Goal: Task Accomplishment & Management: Use online tool/utility

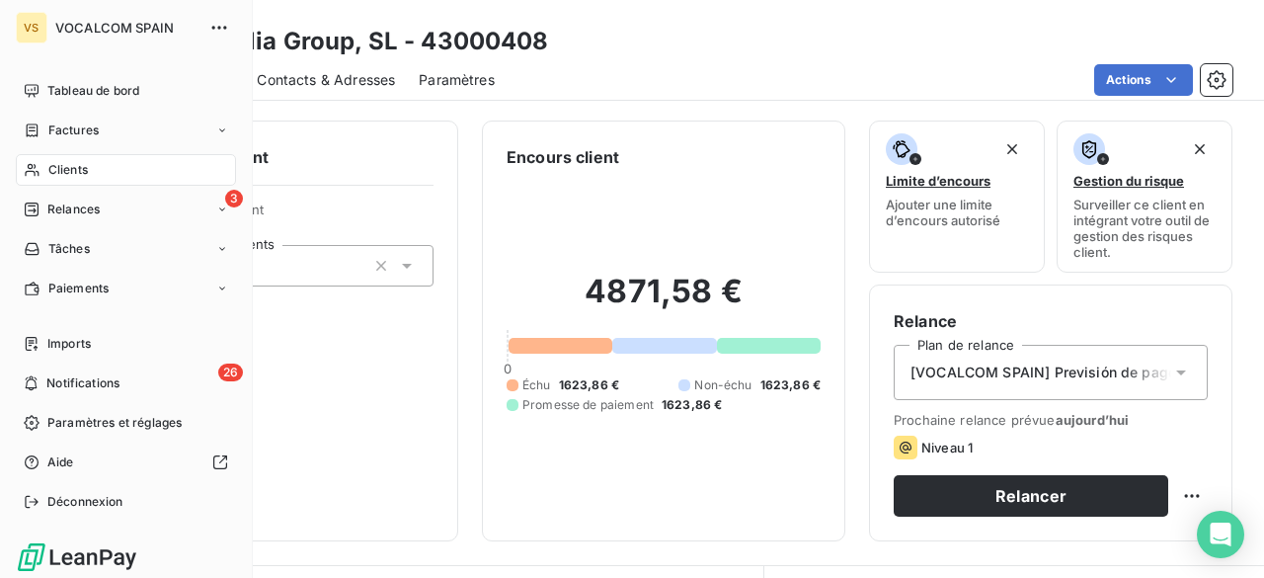
scroll to position [395, 0]
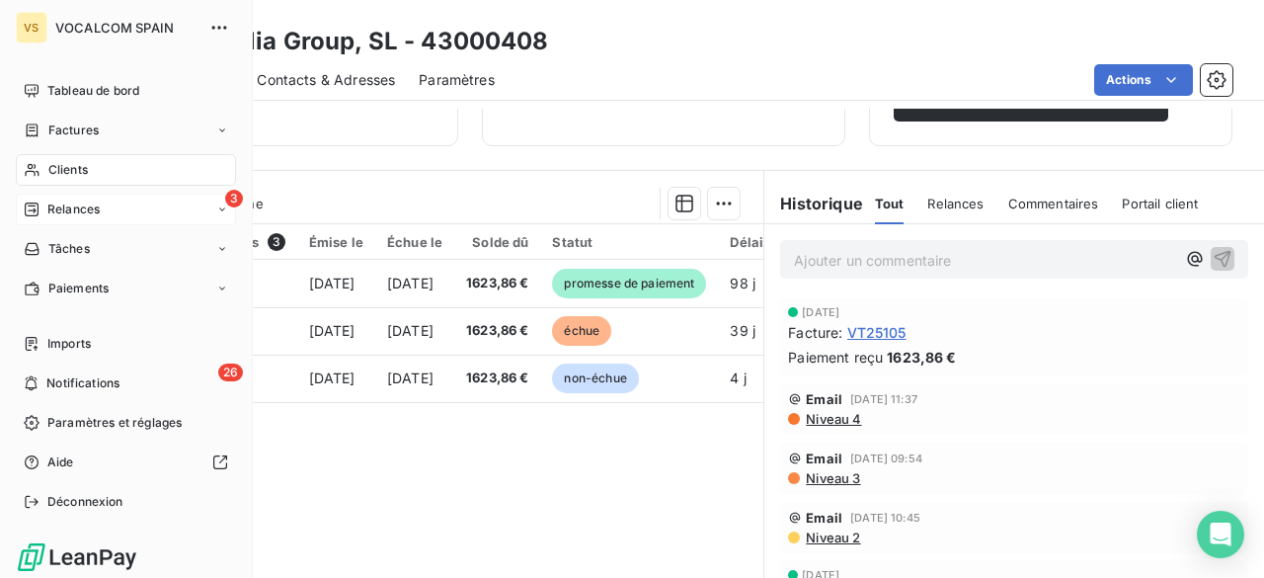
drag, startPoint x: 0, startPoint y: 0, endPoint x: 59, endPoint y: 200, distance: 209.0
click at [59, 200] on span "Relances" at bounding box center [73, 209] width 52 height 18
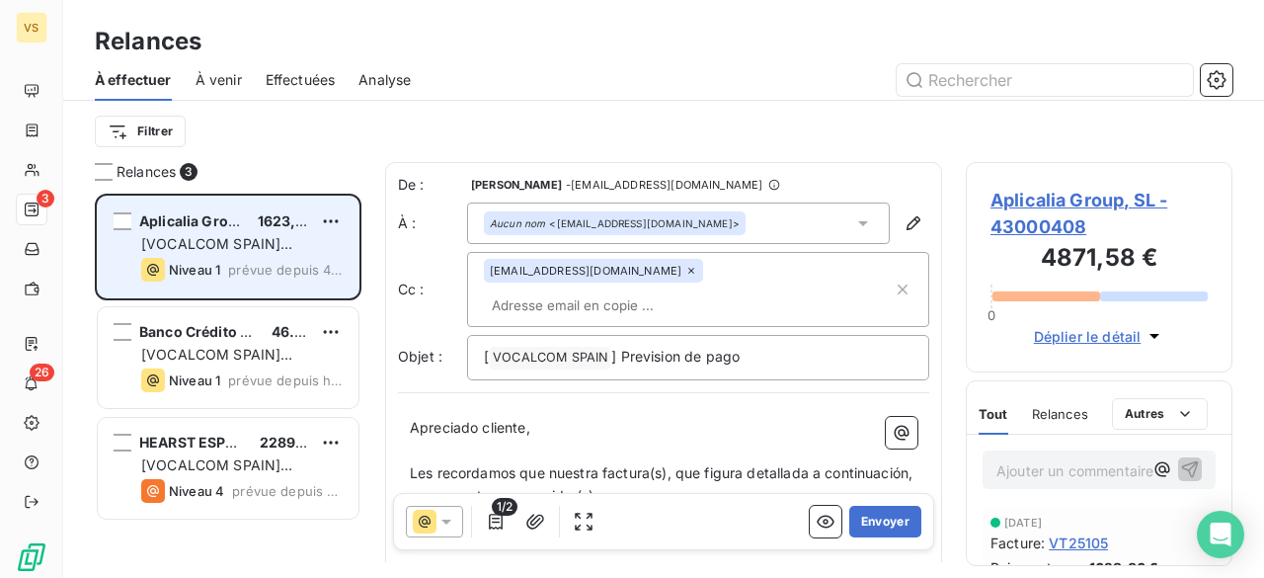
scroll to position [369, 251]
click at [277, 249] on span "[VOCALCOM SPAIN] Previsión de pago" at bounding box center [216, 253] width 151 height 37
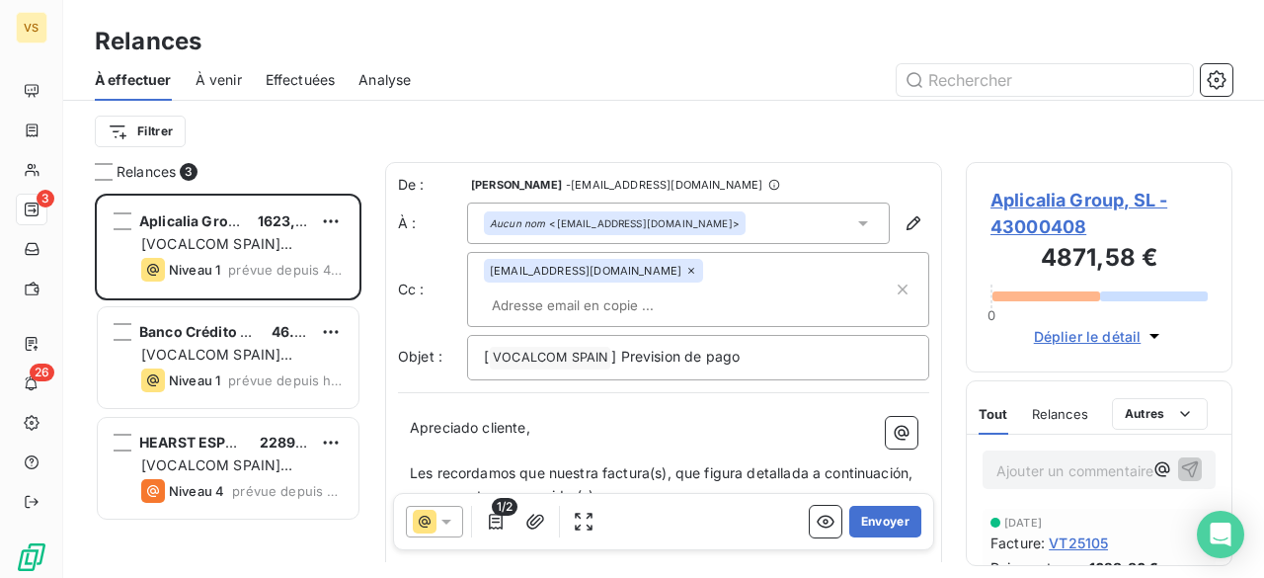
click at [648, 290] on input "text" at bounding box center [598, 305] width 228 height 30
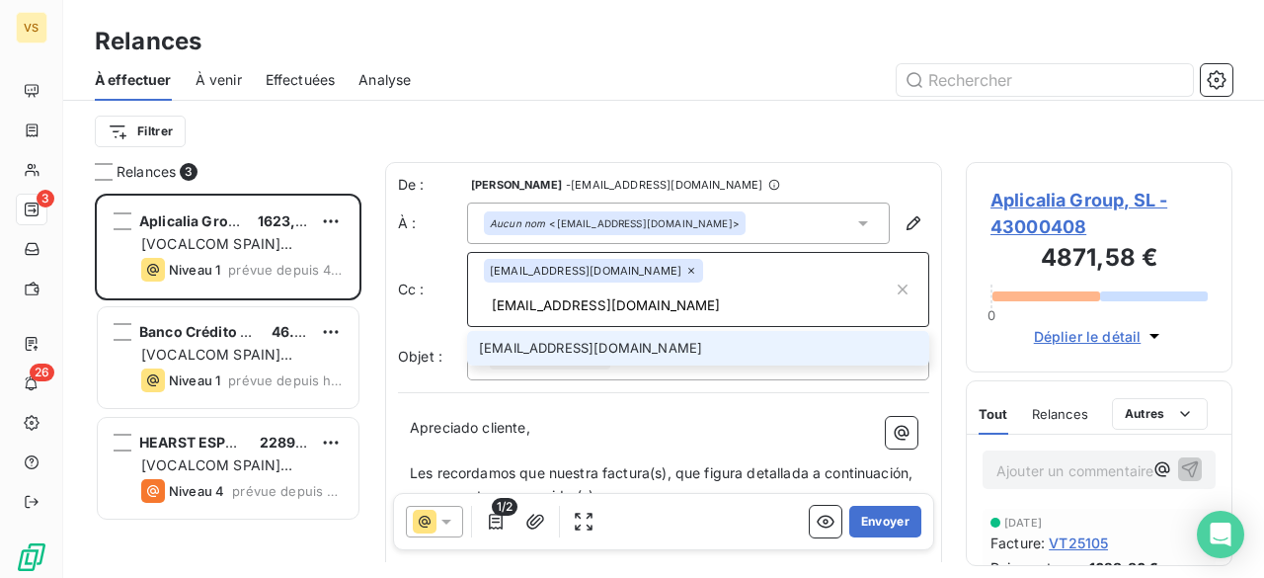
type input "[EMAIL_ADDRESS][DOMAIN_NAME]"
click at [678, 331] on li "[EMAIL_ADDRESS][DOMAIN_NAME]" at bounding box center [698, 348] width 462 height 35
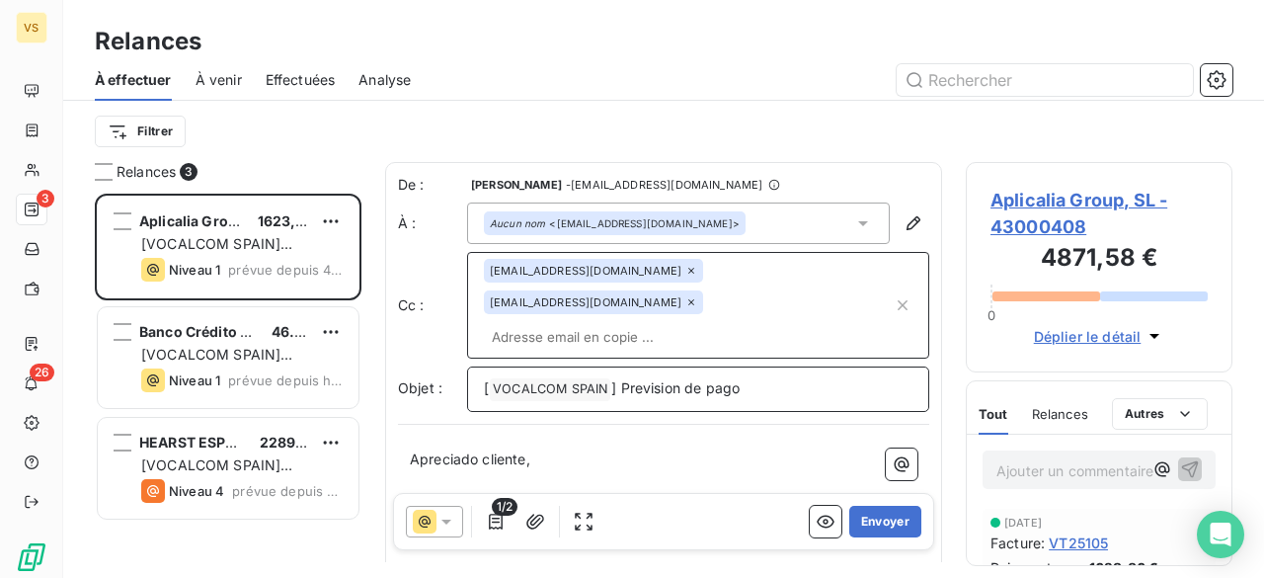
click at [770, 377] on p "[ VOCALCOM SPAIN ﻿ ] Prevision de pago" at bounding box center [698, 389] width 429 height 24
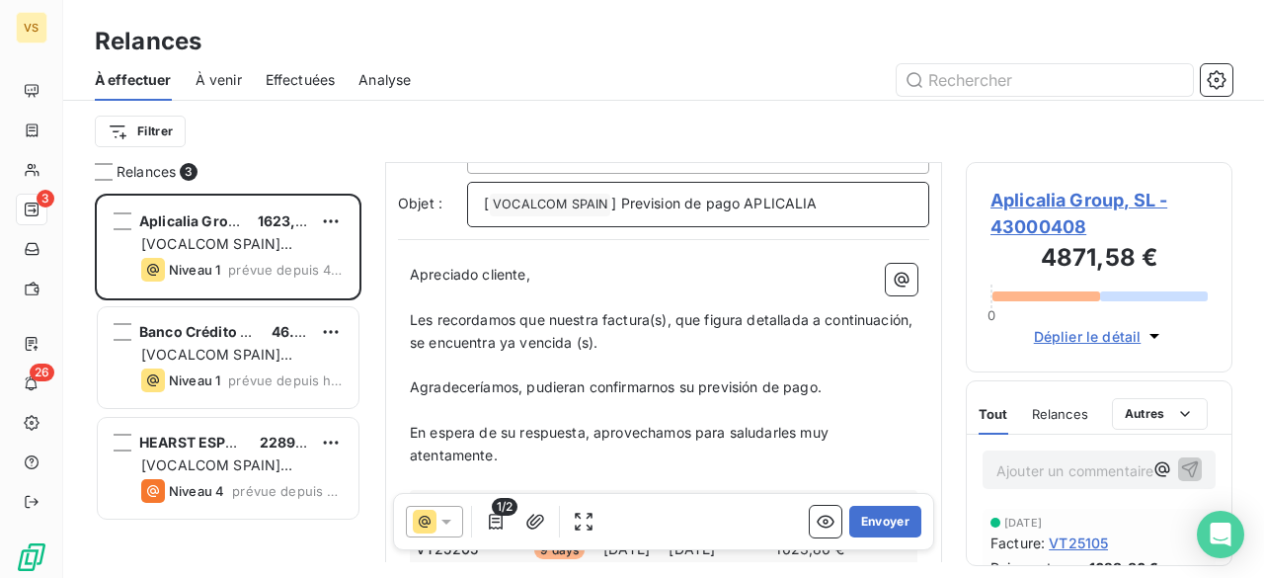
scroll to position [99, 0]
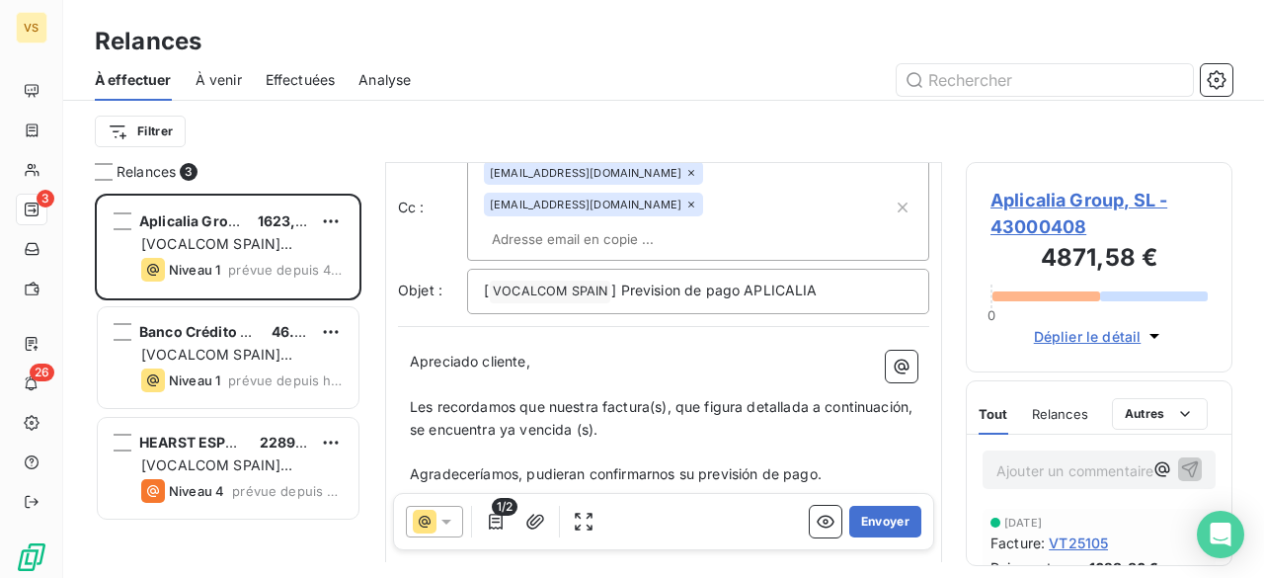
click at [651, 398] on span "Les recordamos que nuestra factura(s), que figura detallada a continuación, se …" at bounding box center [663, 417] width 507 height 39
click at [575, 398] on span "Les recordamos que nuestra factura, que figura detallada a continuación, se enc…" at bounding box center [664, 417] width 509 height 39
click at [566, 398] on span "Les recordamos que nuestra factura, que figura detallada a continuación, se enc…" at bounding box center [664, 417] width 509 height 39
click at [571, 398] on span "Les recordamos que nuestra factura, que figura detallada a continuación, se enc…" at bounding box center [664, 417] width 509 height 39
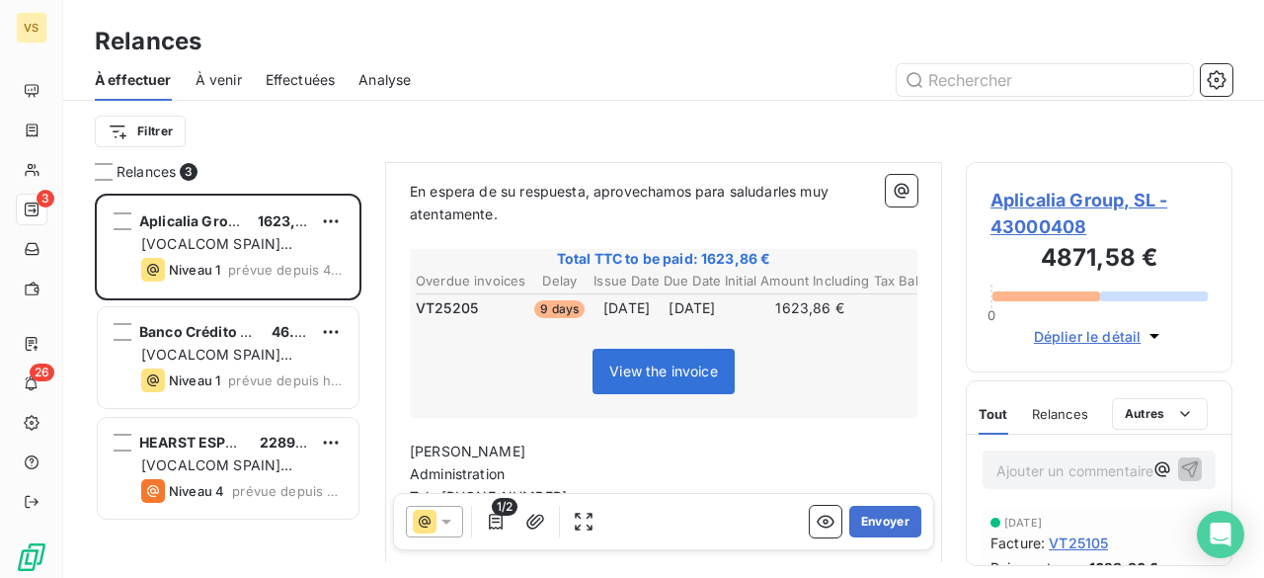
scroll to position [494, 0]
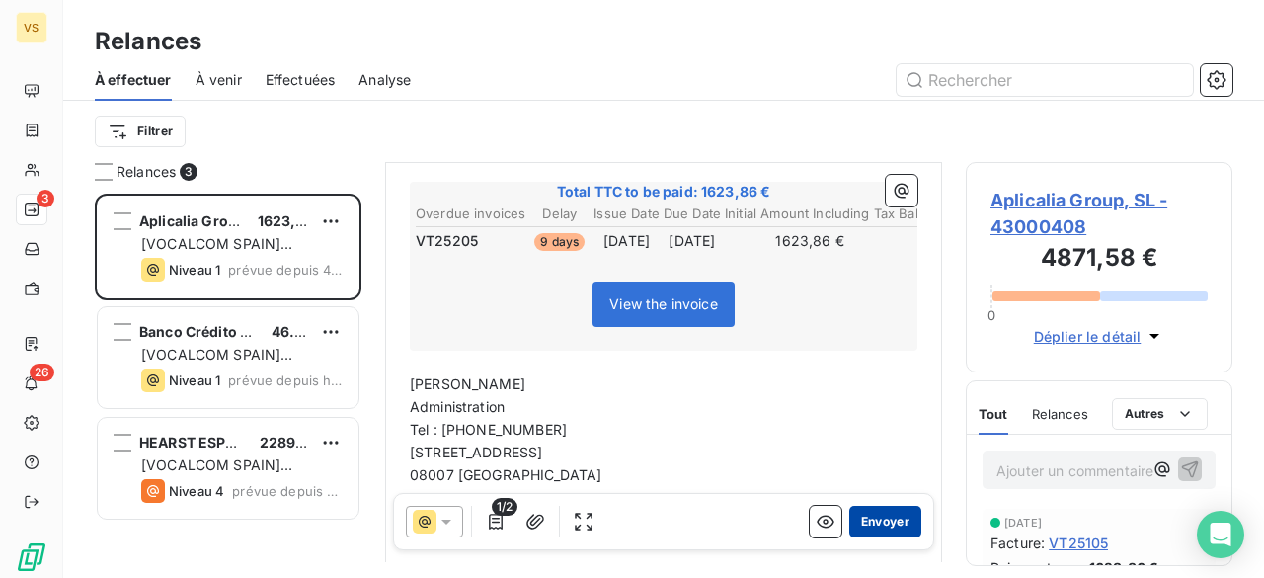
click at [873, 521] on button "Envoyer" at bounding box center [885, 522] width 72 height 32
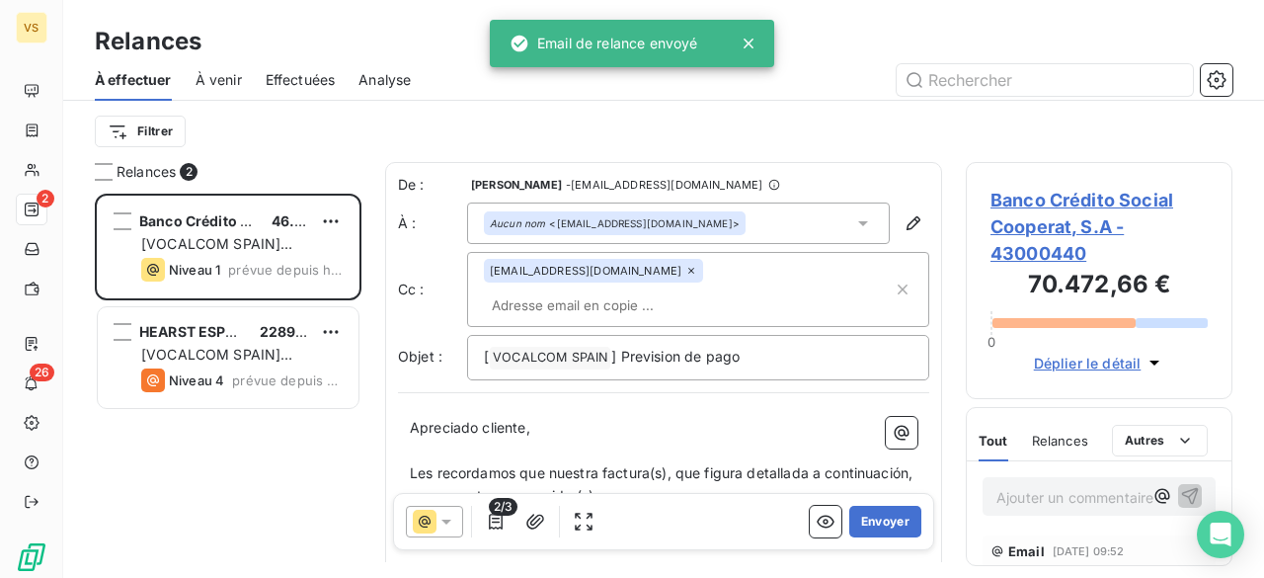
click at [671, 230] on div "Aucun nom <[EMAIL_ADDRESS][DOMAIN_NAME]>" at bounding box center [678, 222] width 423 height 41
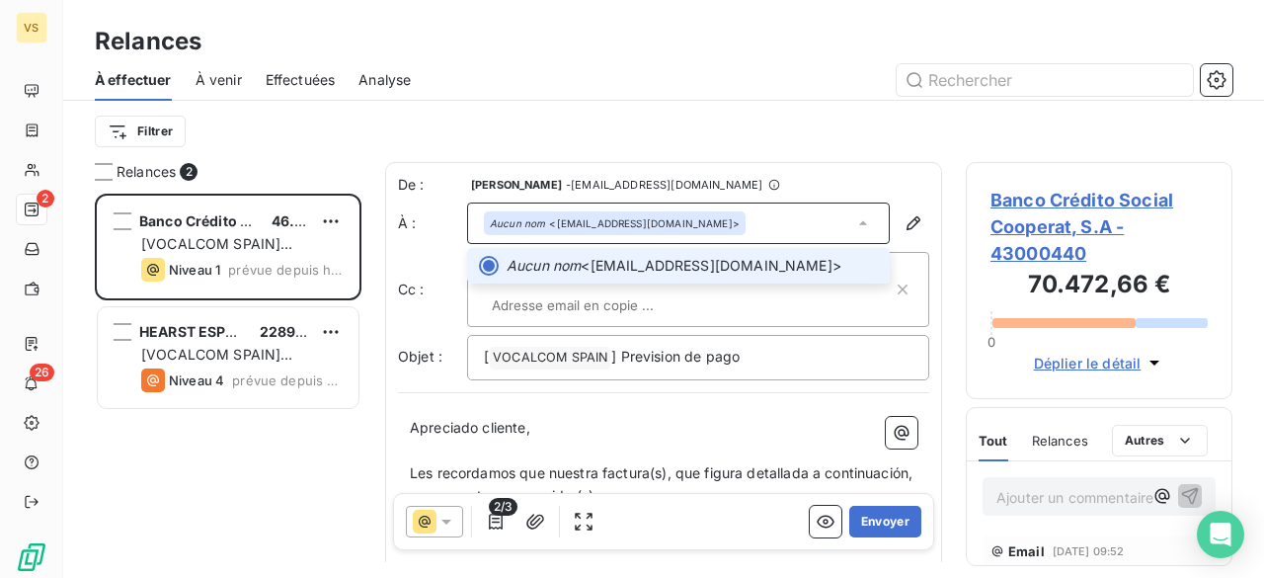
click at [664, 265] on span "Aucun nom <[EMAIL_ADDRESS][DOMAIN_NAME]>" at bounding box center [692, 266] width 371 height 20
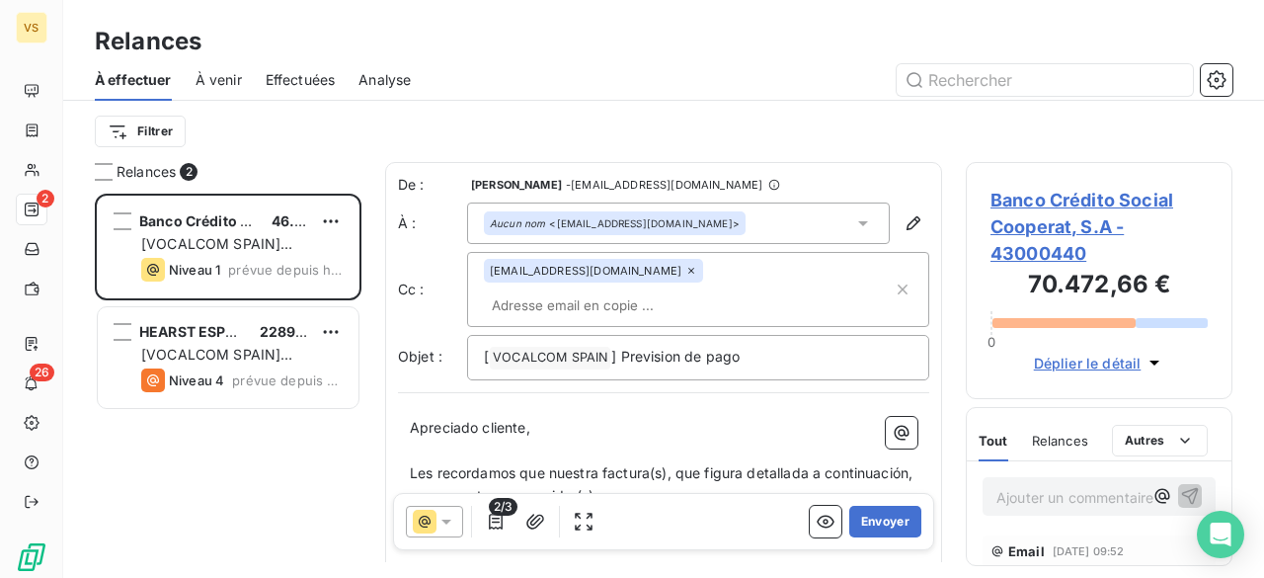
click at [801, 222] on div "Aucun nom <[EMAIL_ADDRESS][DOMAIN_NAME]>" at bounding box center [678, 222] width 423 height 41
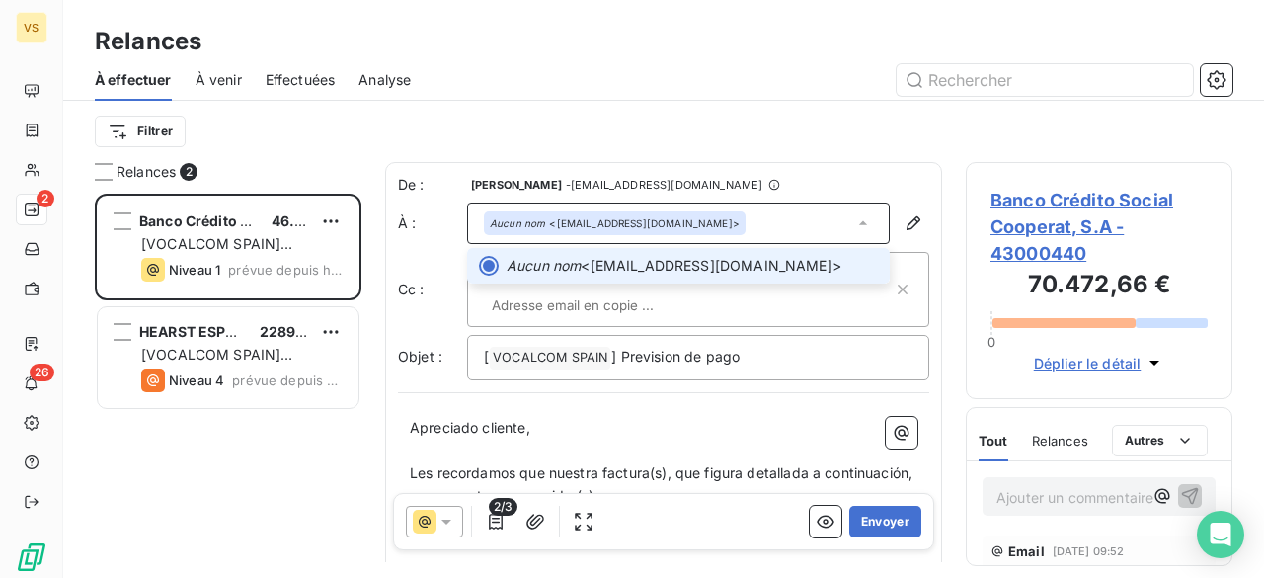
drag, startPoint x: 696, startPoint y: 258, endPoint x: 778, endPoint y: 245, distance: 83.0
click at [700, 258] on span "Aucun nom <[EMAIL_ADDRESS][DOMAIN_NAME]>" at bounding box center [692, 266] width 371 height 20
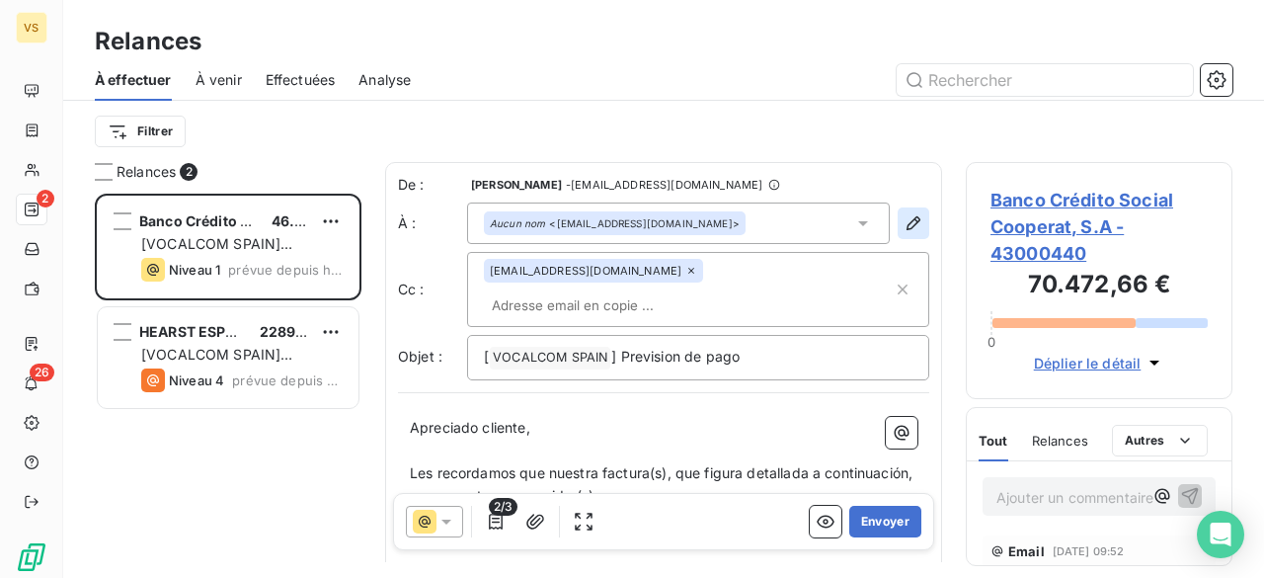
click at [904, 218] on icon "button" at bounding box center [914, 223] width 20 height 20
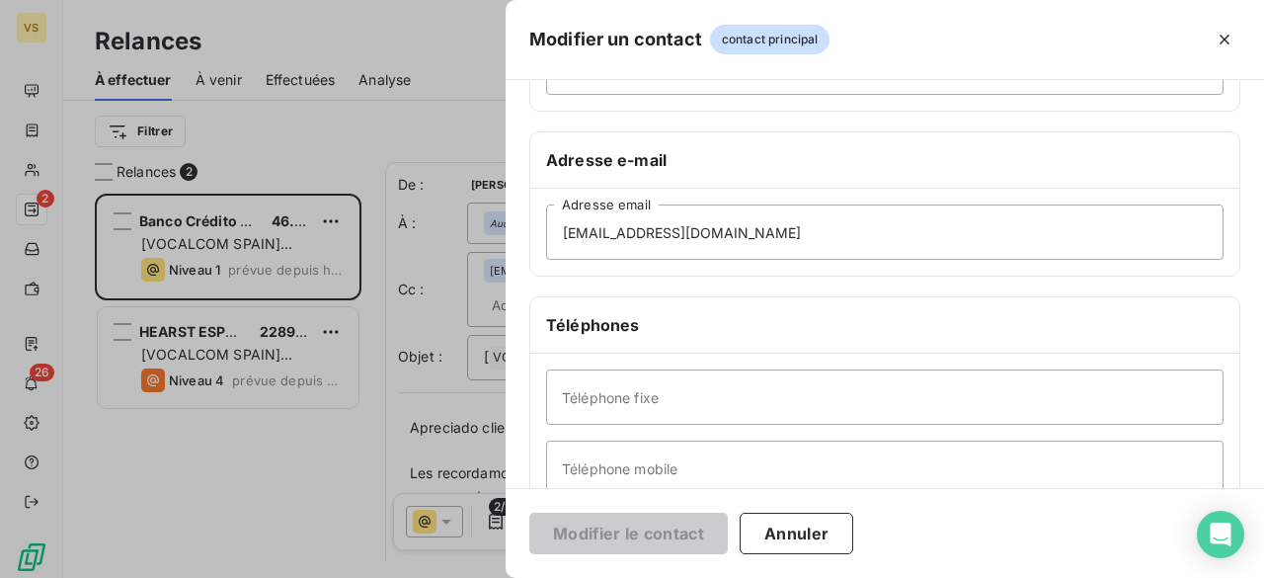
scroll to position [296, 0]
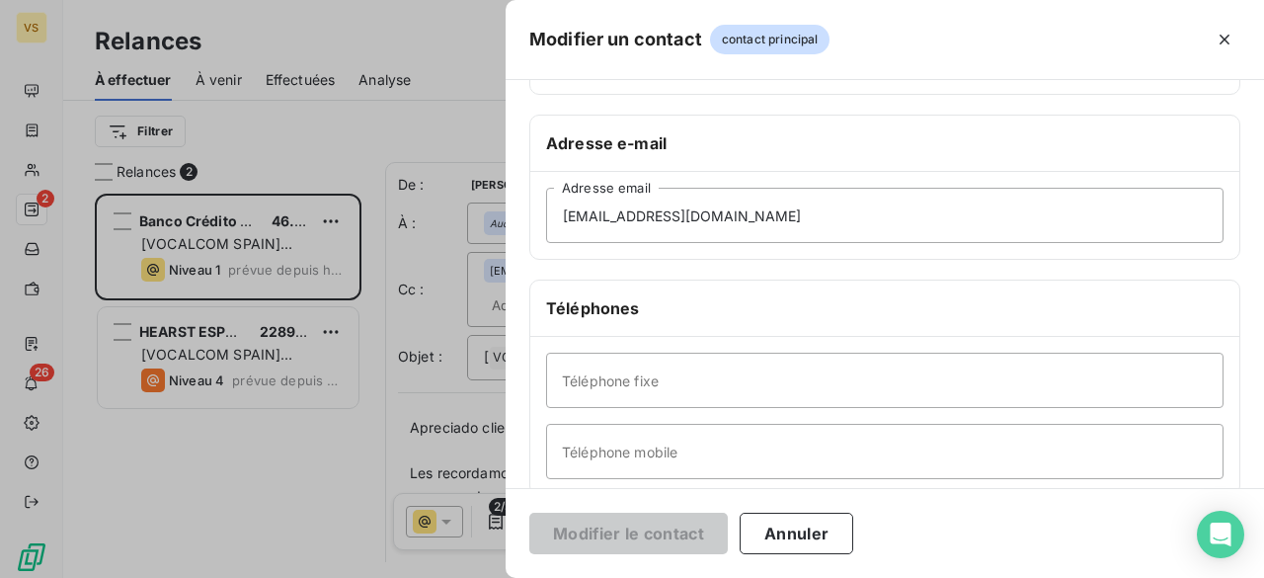
click at [241, 511] on div at bounding box center [632, 289] width 1264 height 578
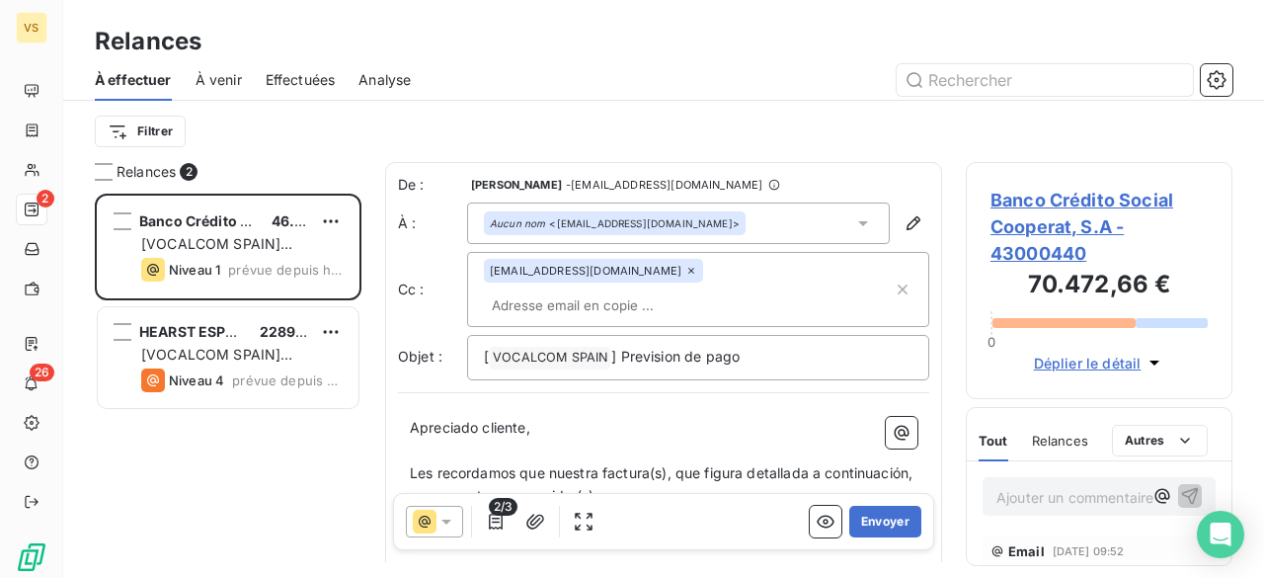
click at [651, 290] on input "text" at bounding box center [598, 305] width 228 height 30
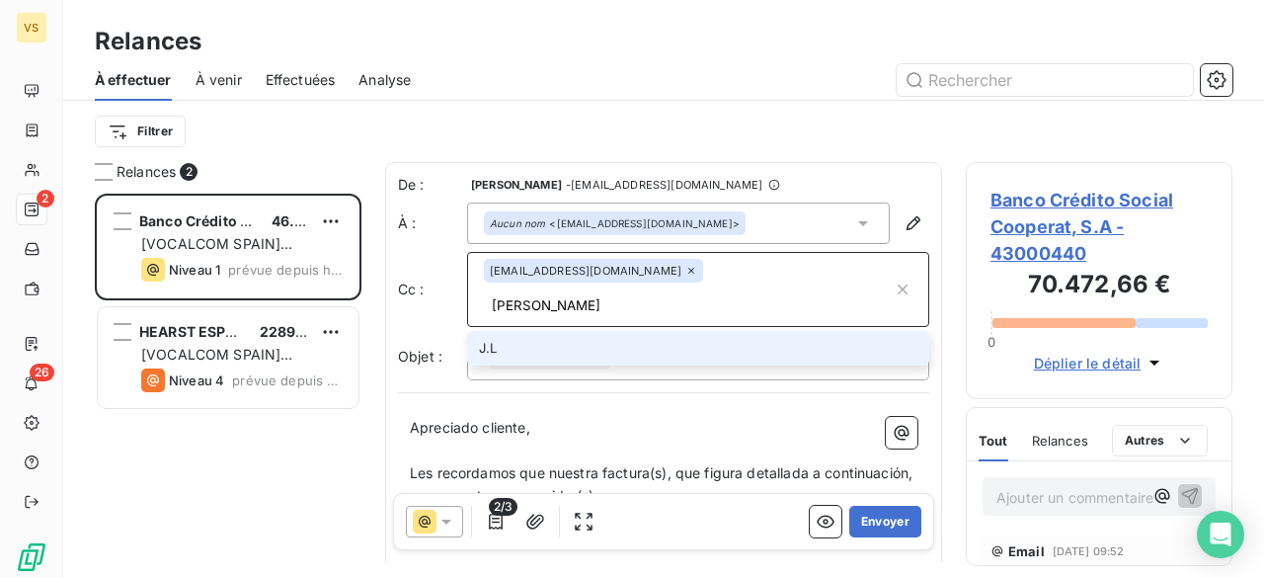
type input "J"
type input "[EMAIL_ADDRESS][DOMAIN_NAME]"
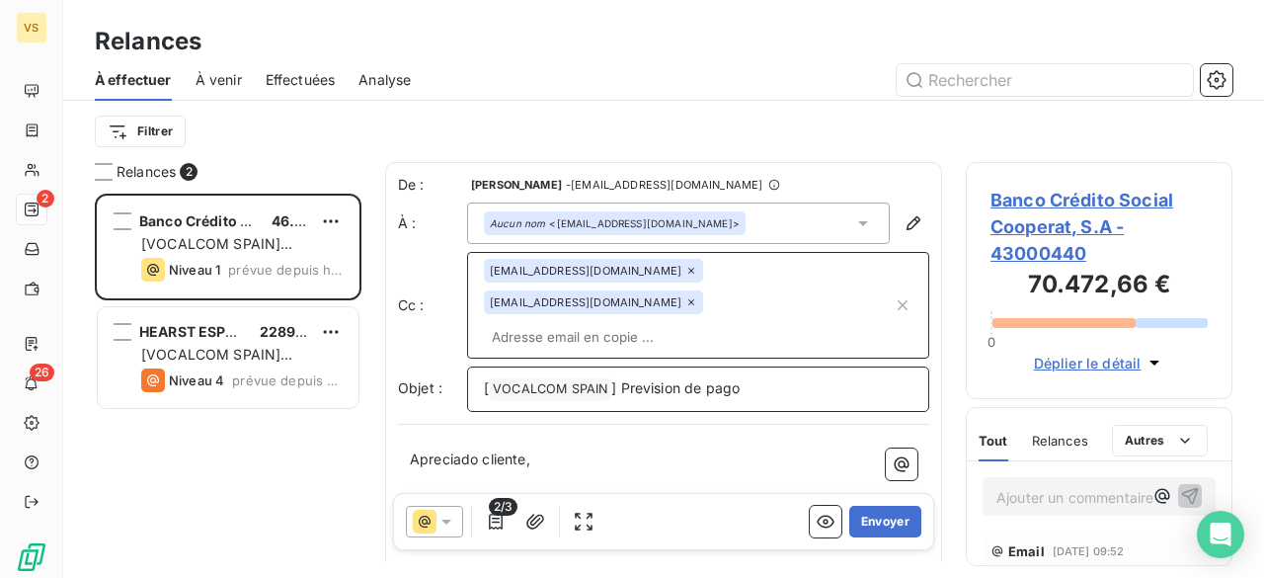
click at [810, 377] on p "[ VOCALCOM SPAIN ﻿ ] Prevision de pago" at bounding box center [698, 389] width 429 height 24
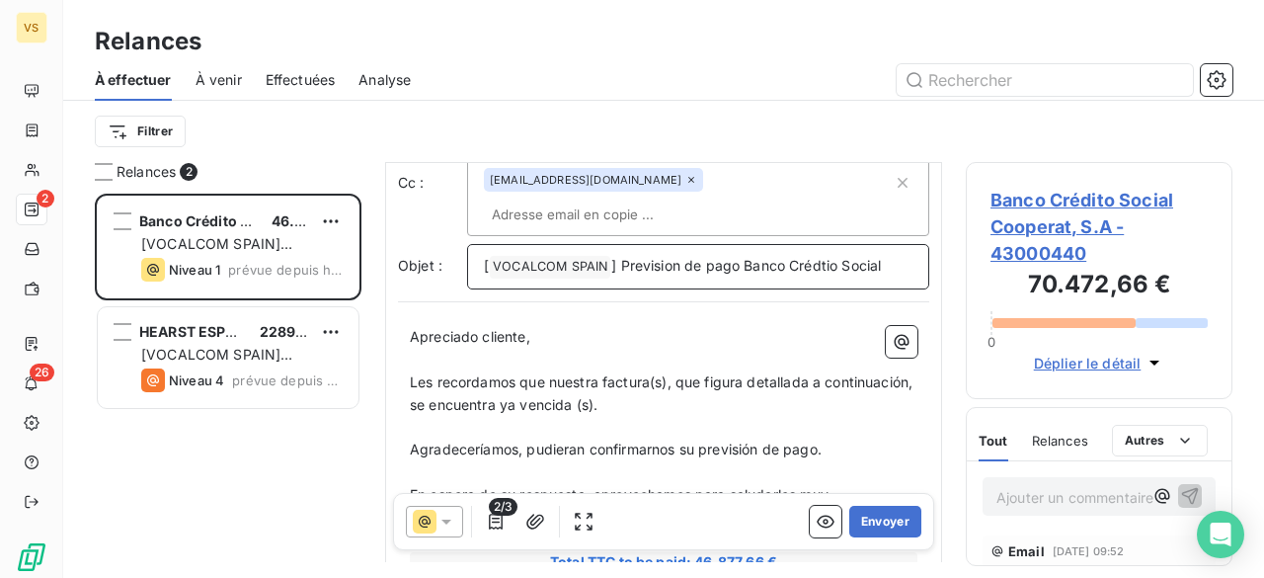
scroll to position [197, 0]
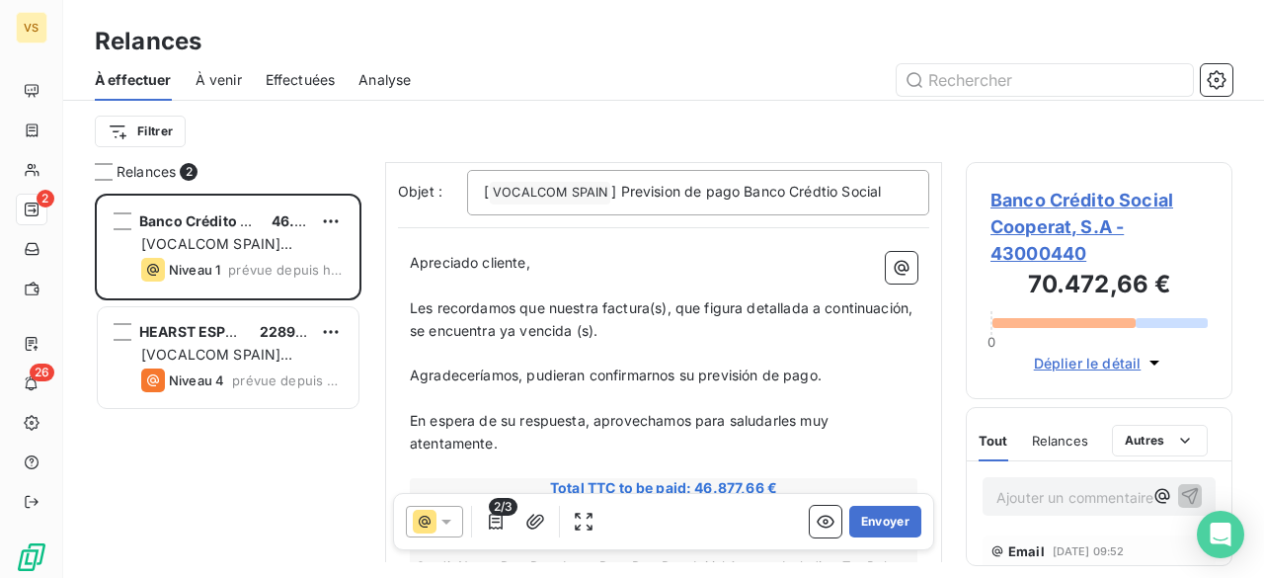
click at [650, 299] on span "Les recordamos que nuestra factura(s), que figura detallada a continuación, se …" at bounding box center [663, 318] width 507 height 39
click at [665, 299] on span "Les recordamos que nuestra facturas, que figura detallada a continuación, se en…" at bounding box center [658, 318] width 497 height 39
click at [673, 299] on span "Les recordamos que nuestra facturas, que figura detallada a continuación, se en…" at bounding box center [658, 318] width 497 height 39
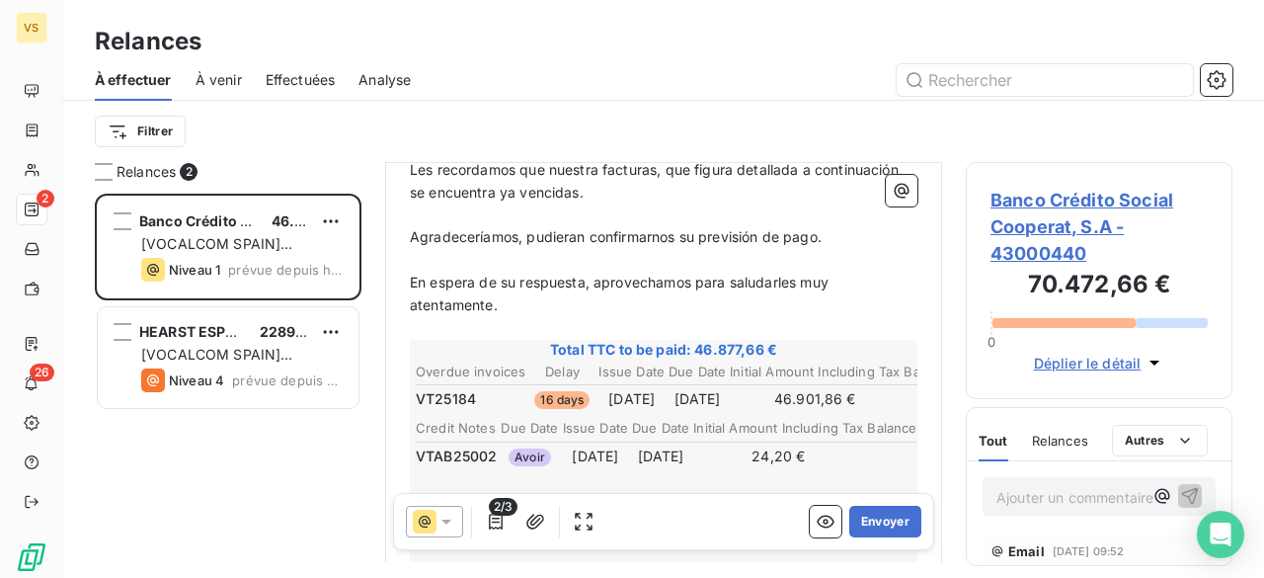
scroll to position [395, 0]
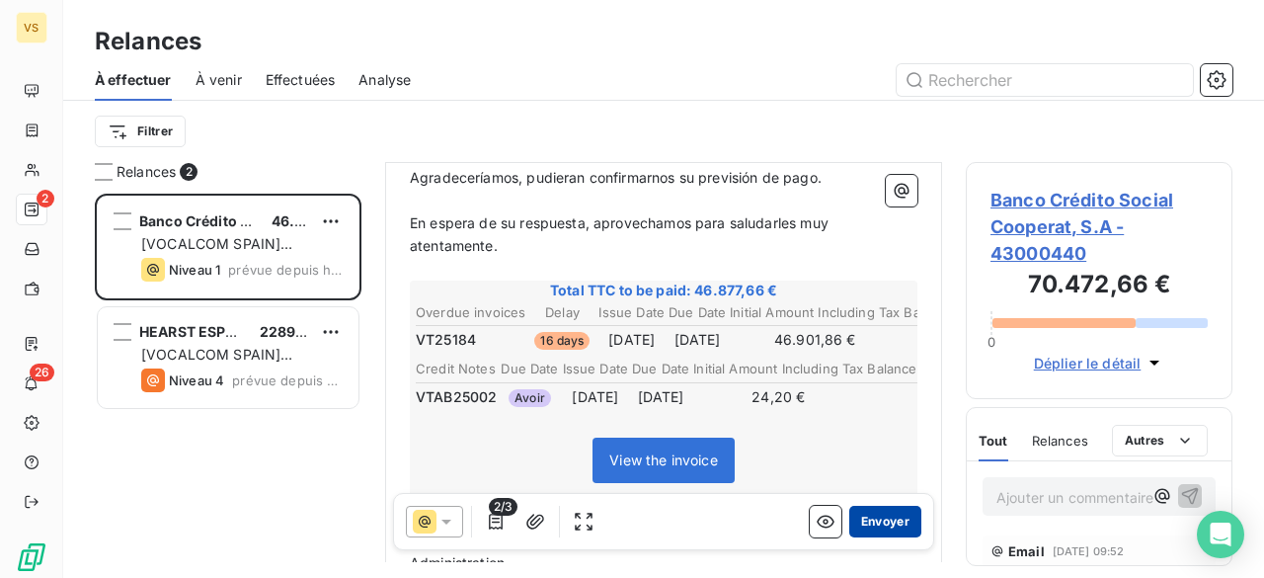
click at [871, 506] on button "Envoyer" at bounding box center [885, 522] width 72 height 32
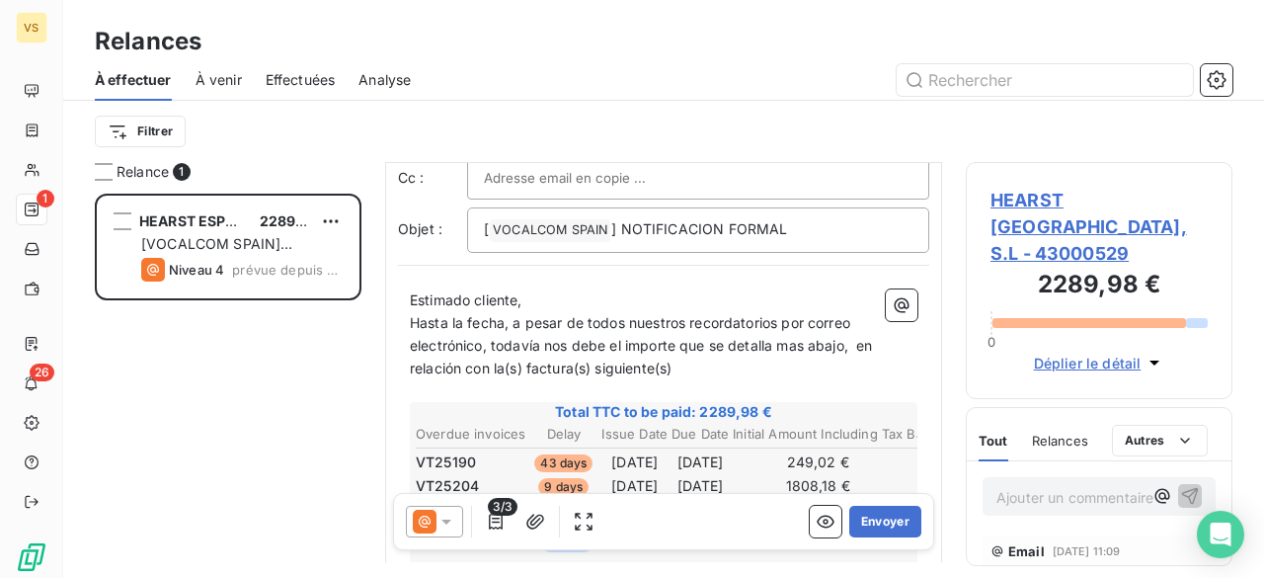
scroll to position [101, 0]
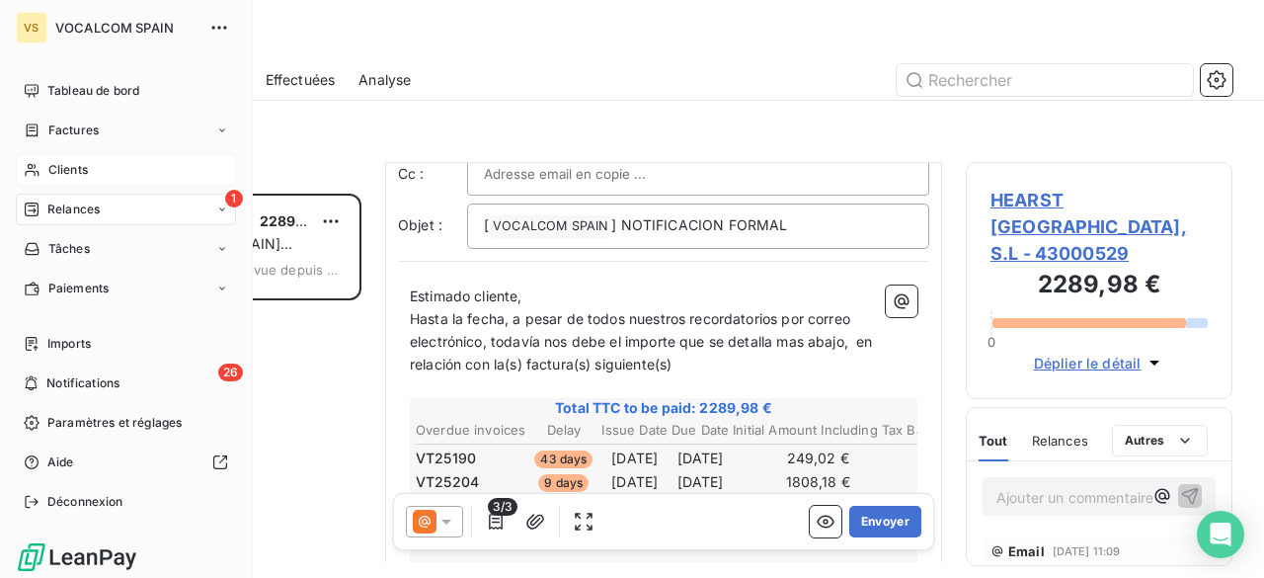
click at [98, 170] on div "Clients" at bounding box center [126, 170] width 220 height 32
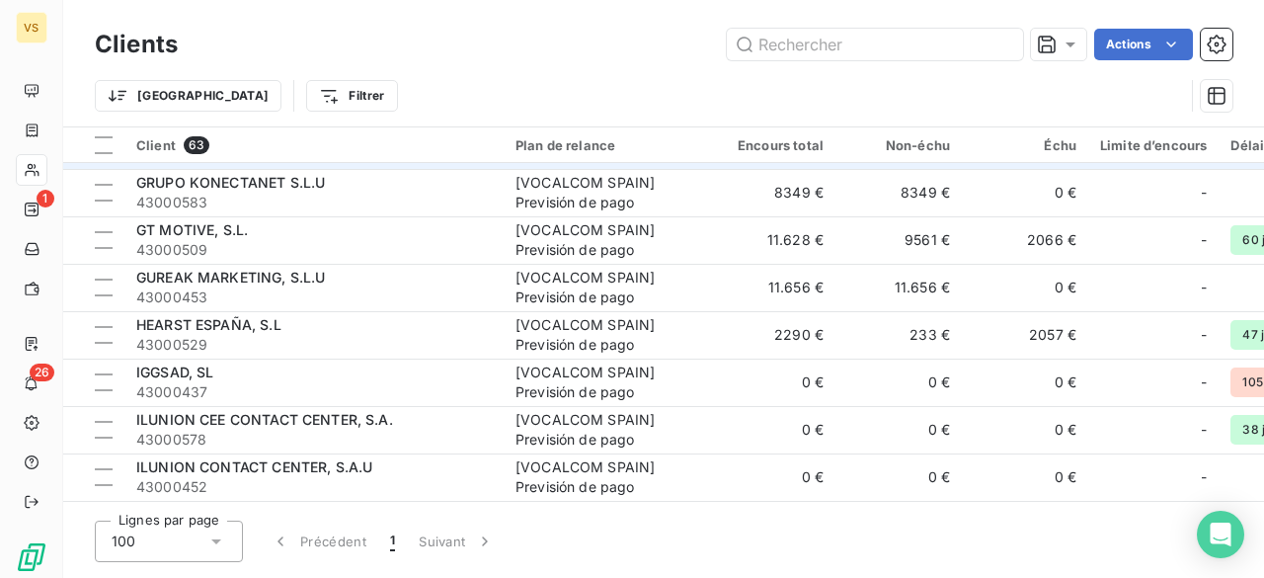
scroll to position [1481, 0]
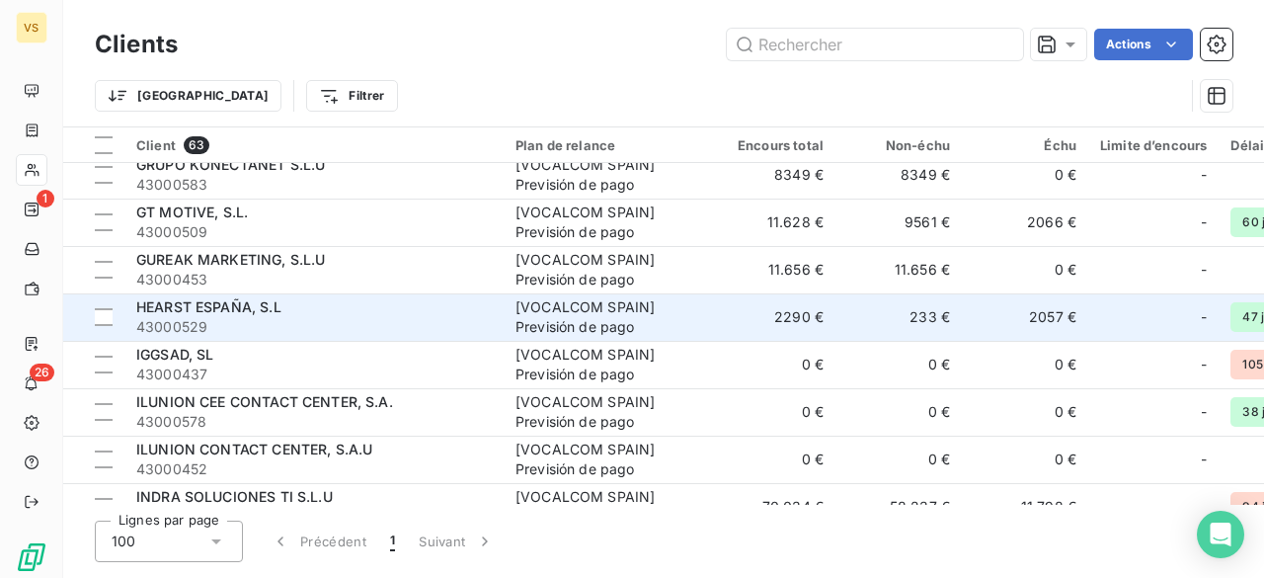
click at [288, 308] on div "HEARST ESPAÑA, S.L" at bounding box center [313, 307] width 355 height 20
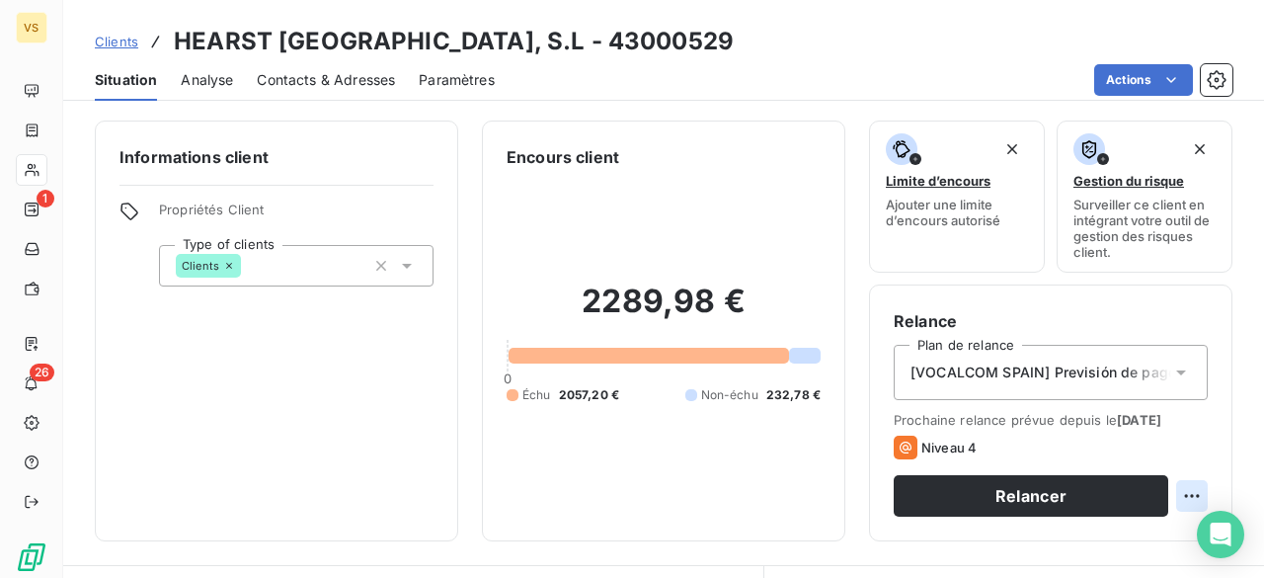
click at [1165, 489] on html "VS 1 26 Clients HEARST [GEOGRAPHIC_DATA], S.L - 43000529 Situation Analyse Cont…" at bounding box center [632, 289] width 1264 height 578
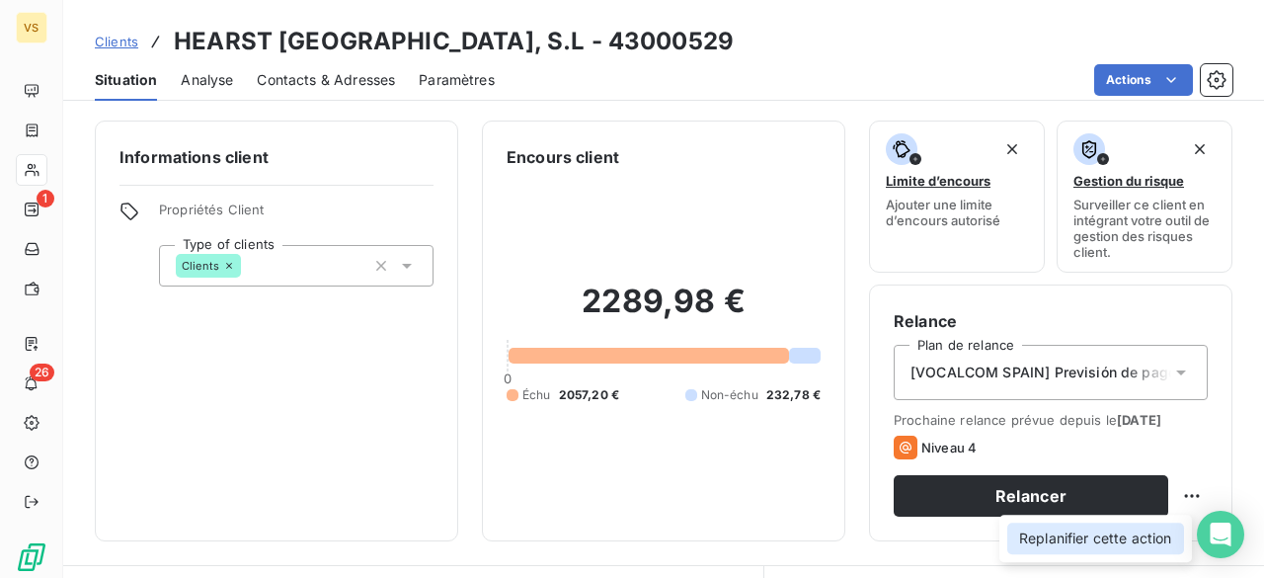
click at [1134, 549] on div "Replanifier cette action" at bounding box center [1095, 538] width 177 height 32
select select "7"
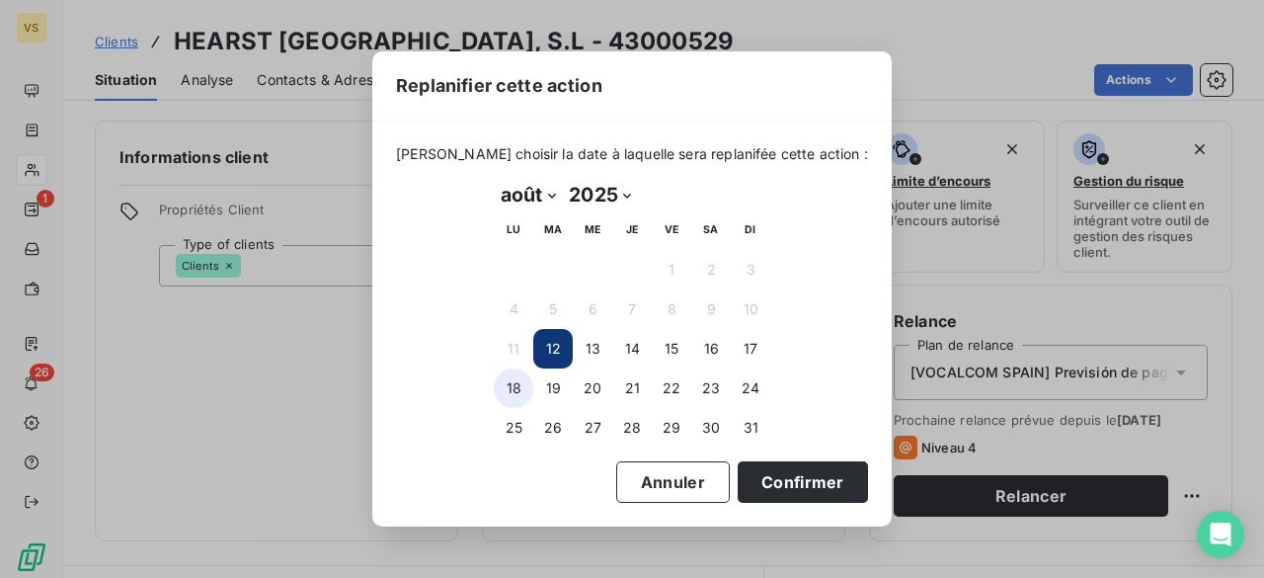
click at [510, 387] on button "18" at bounding box center [513, 387] width 39 height 39
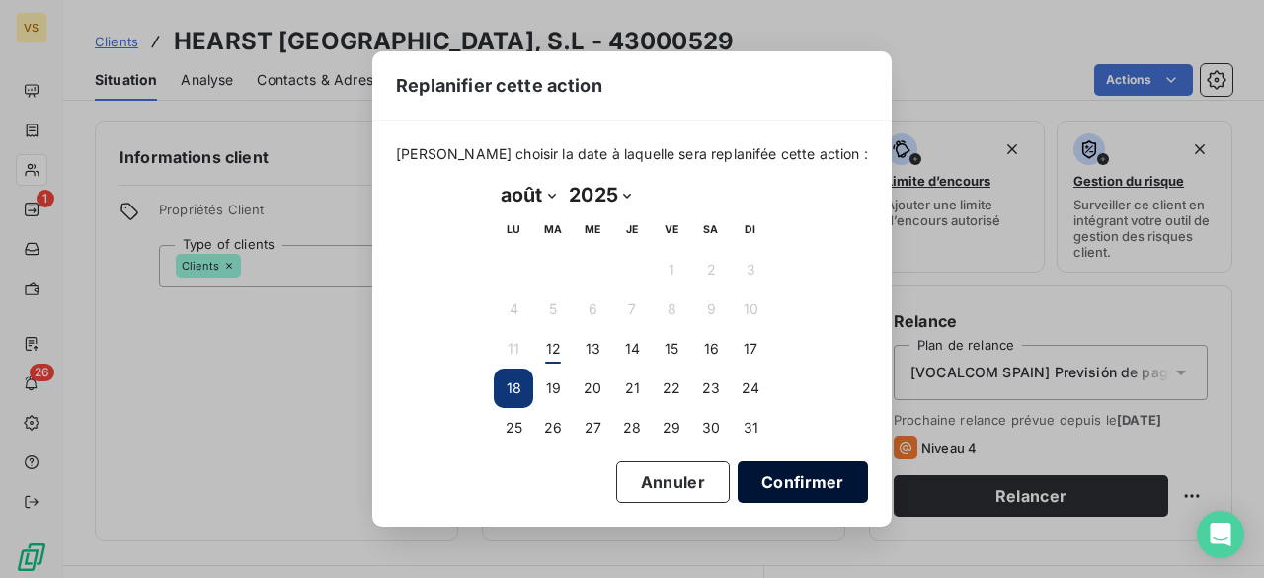
click at [802, 484] on button "Confirmer" at bounding box center [803, 481] width 130 height 41
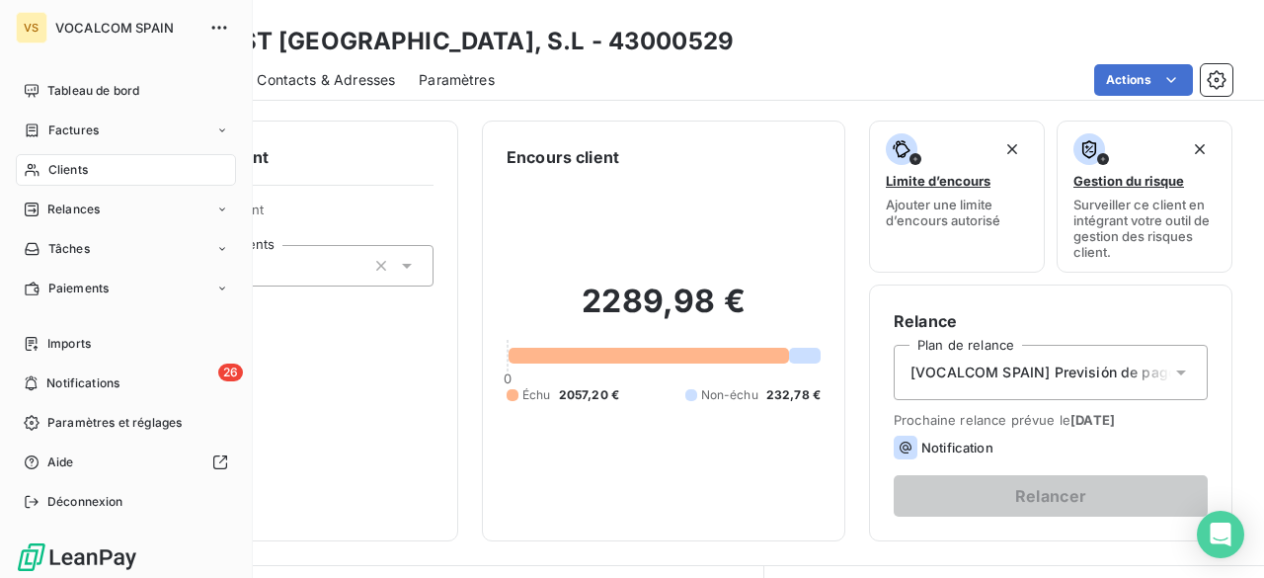
click at [59, 167] on span "Clients" at bounding box center [67, 170] width 39 height 18
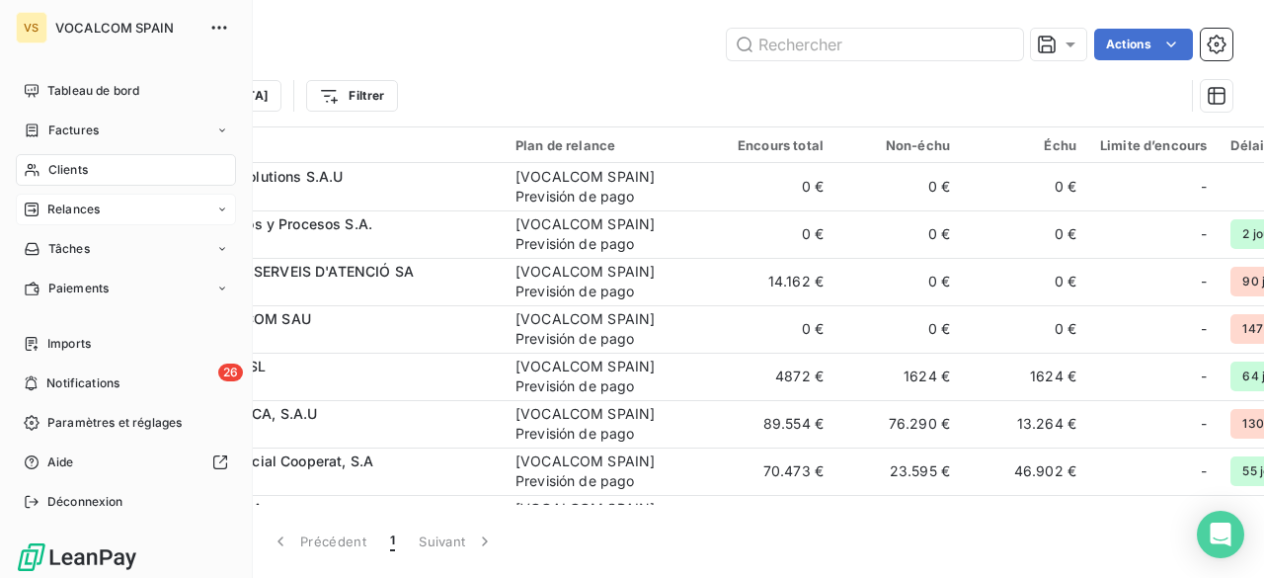
click at [65, 212] on span "Relances" at bounding box center [73, 209] width 52 height 18
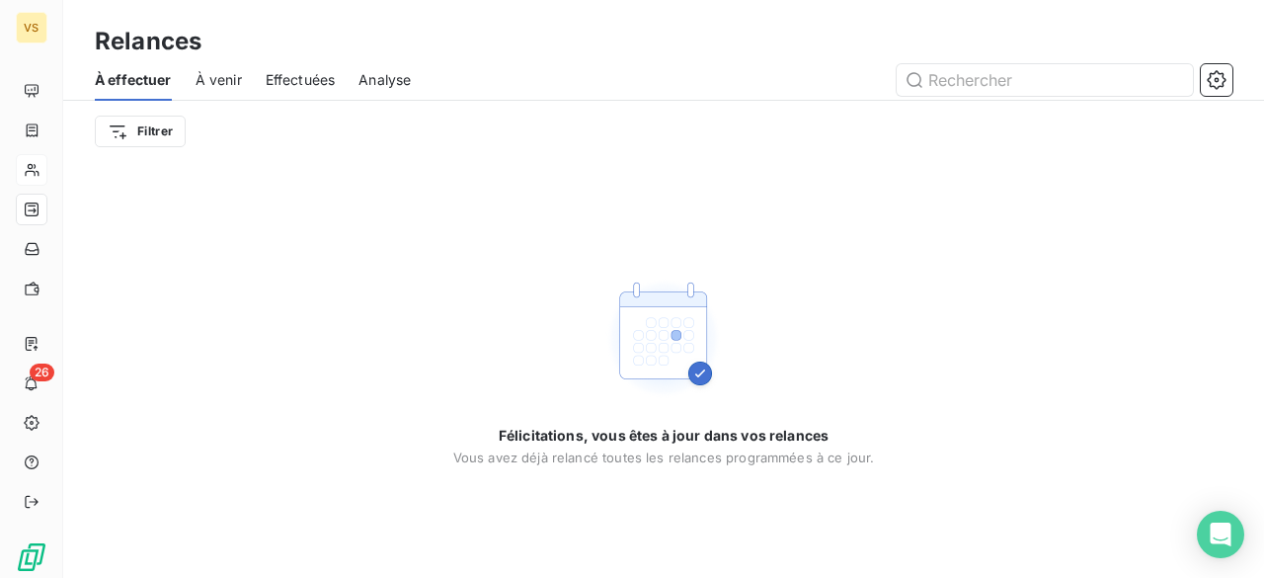
click at [234, 76] on span "À venir" at bounding box center [219, 80] width 46 height 20
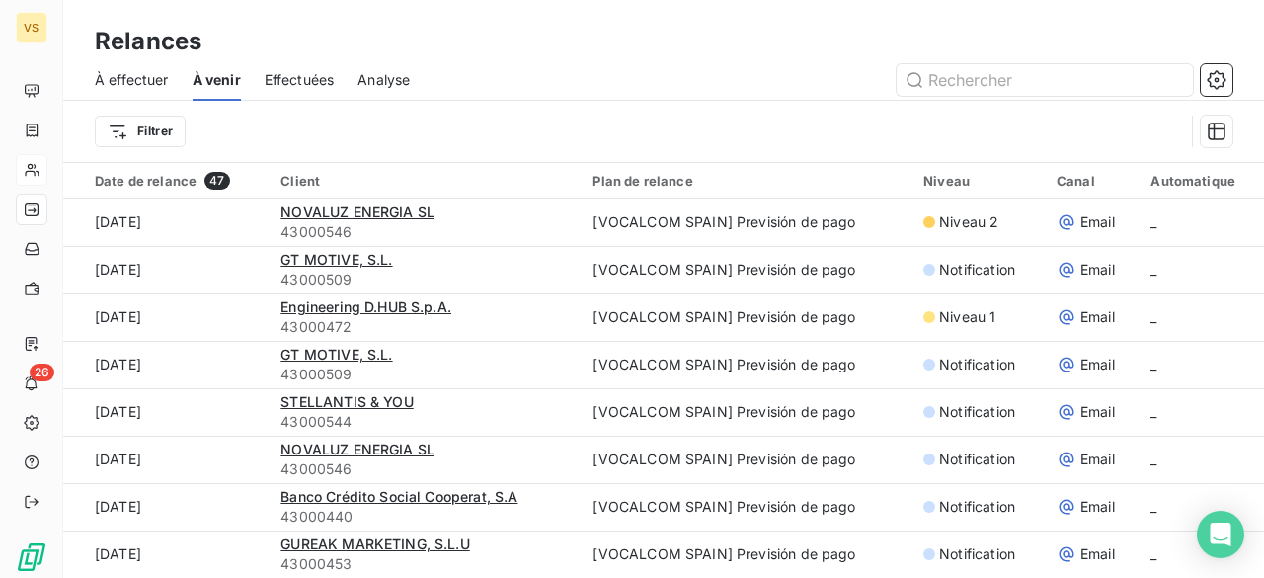
click at [284, 76] on span "Effectuées" at bounding box center [300, 80] width 70 height 20
